Goal: Find specific page/section: Find specific page/section

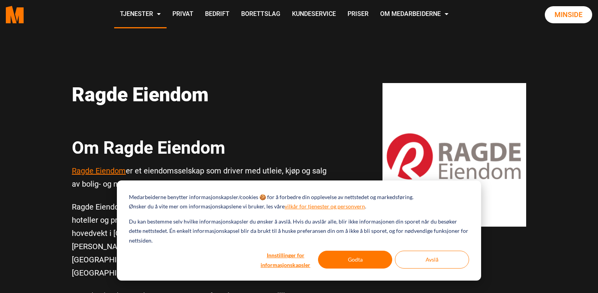
scroll to position [21, 0]
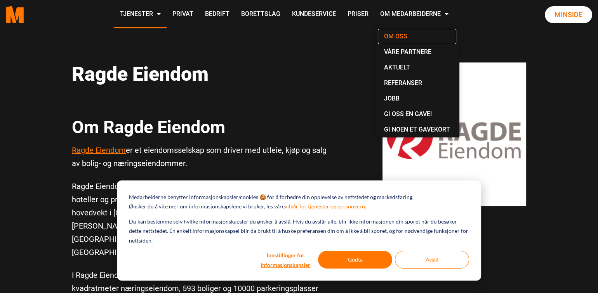
click at [401, 35] on link "Om oss" at bounding box center [417, 37] width 78 height 16
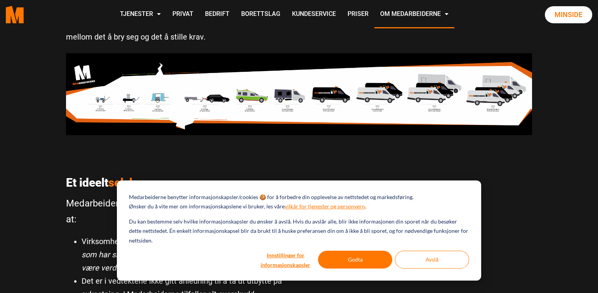
scroll to position [389, 0]
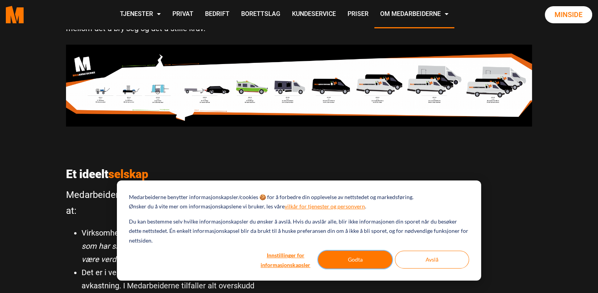
click at [359, 262] on button "Godta" at bounding box center [355, 260] width 74 height 18
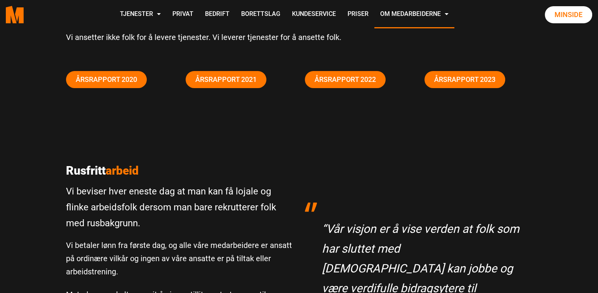
scroll to position [0, 0]
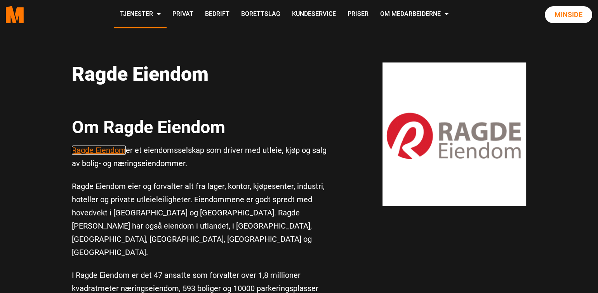
click at [102, 151] on link "Ragde Eiendom" at bounding box center [99, 150] width 54 height 9
